Goal: Task Accomplishment & Management: Manage account settings

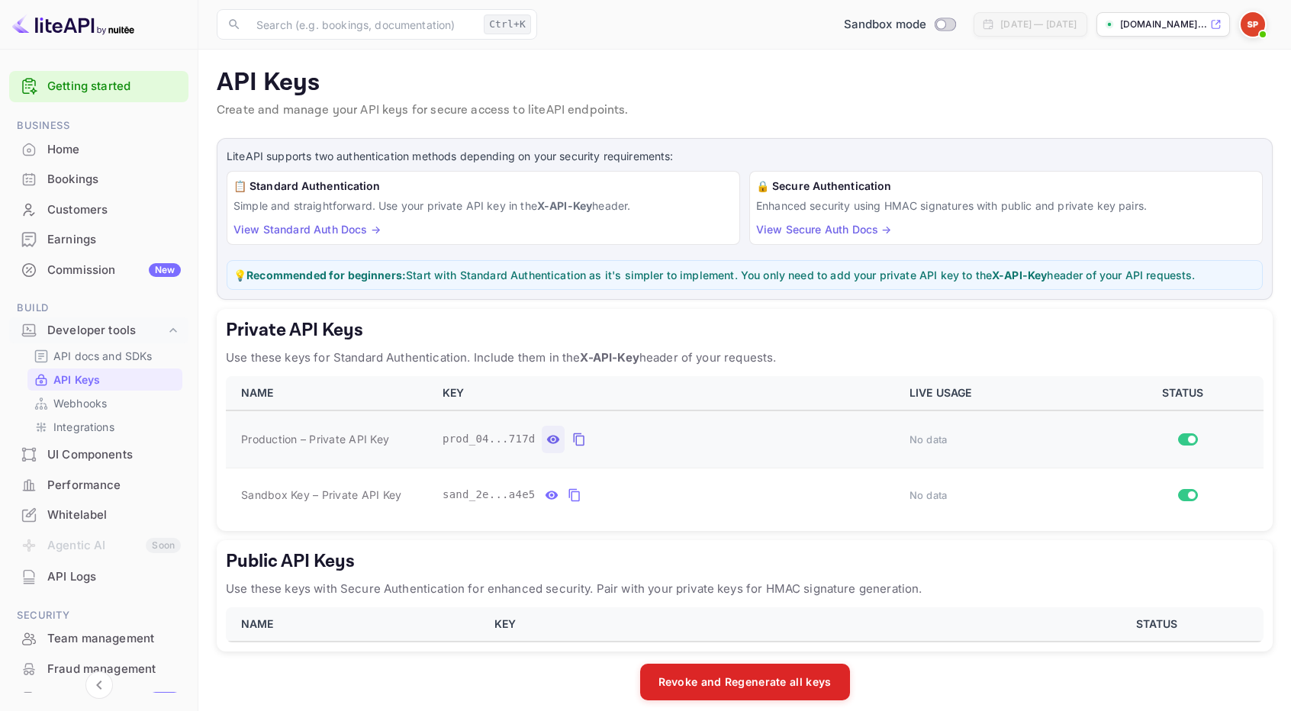
click at [546, 437] on icon "private api keys table" at bounding box center [553, 439] width 14 height 18
click at [550, 436] on icon "private api keys table" at bounding box center [552, 439] width 13 height 8
